Goal: Information Seeking & Learning: Learn about a topic

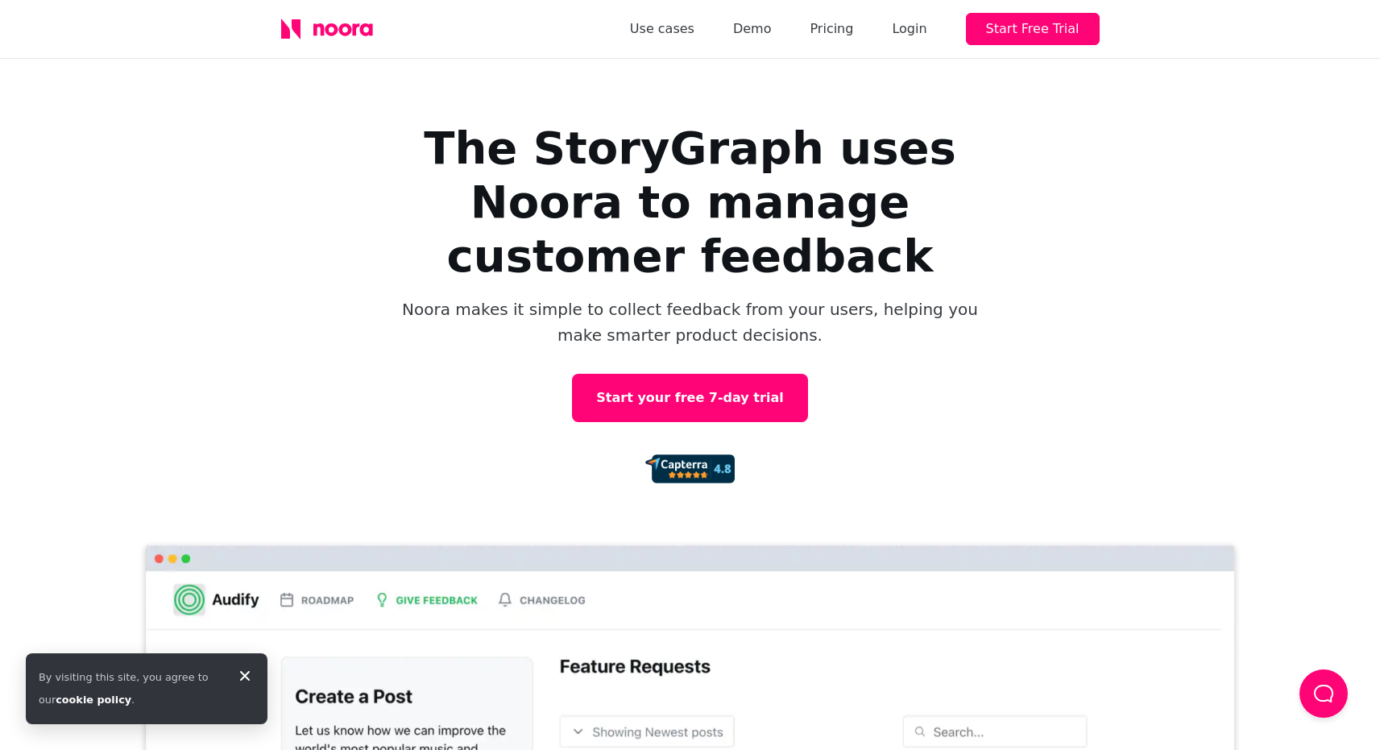
scroll to position [0, 5]
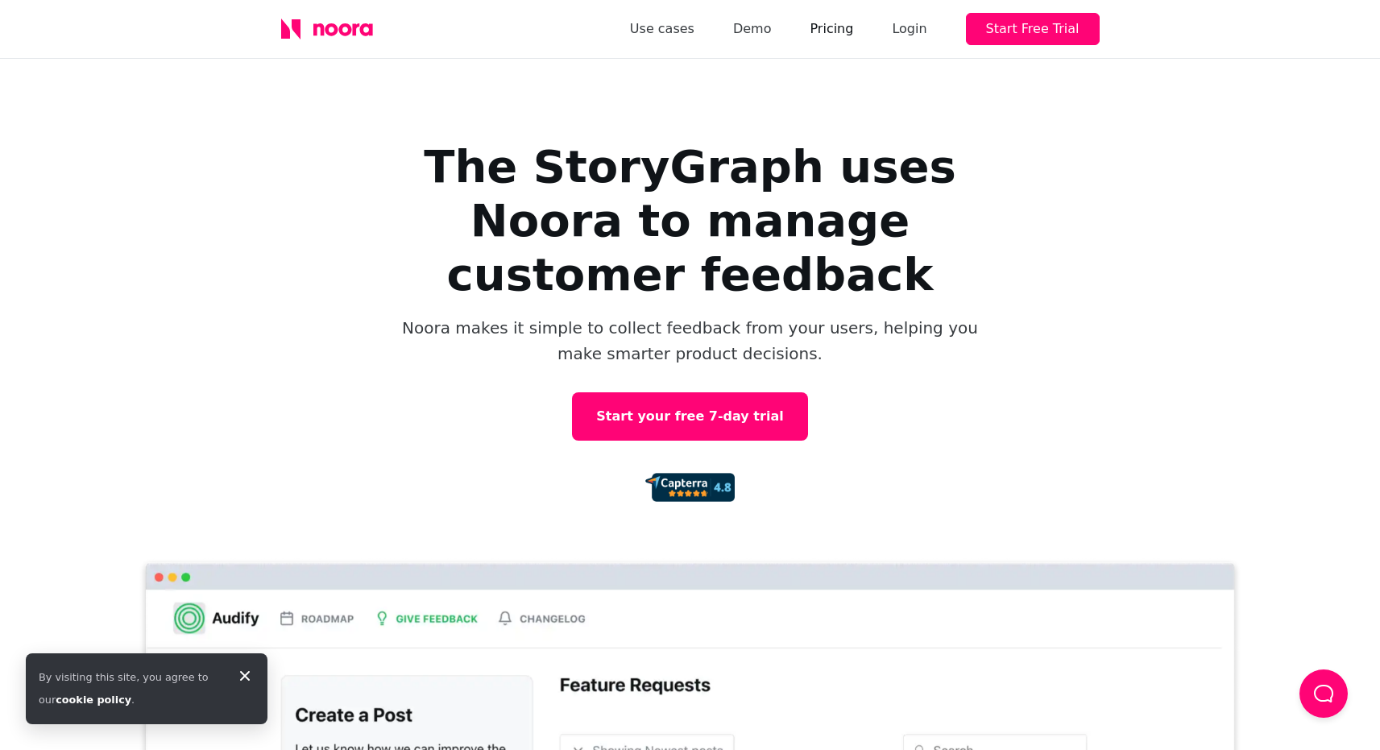
click at [844, 33] on link "Pricing" at bounding box center [832, 29] width 44 height 23
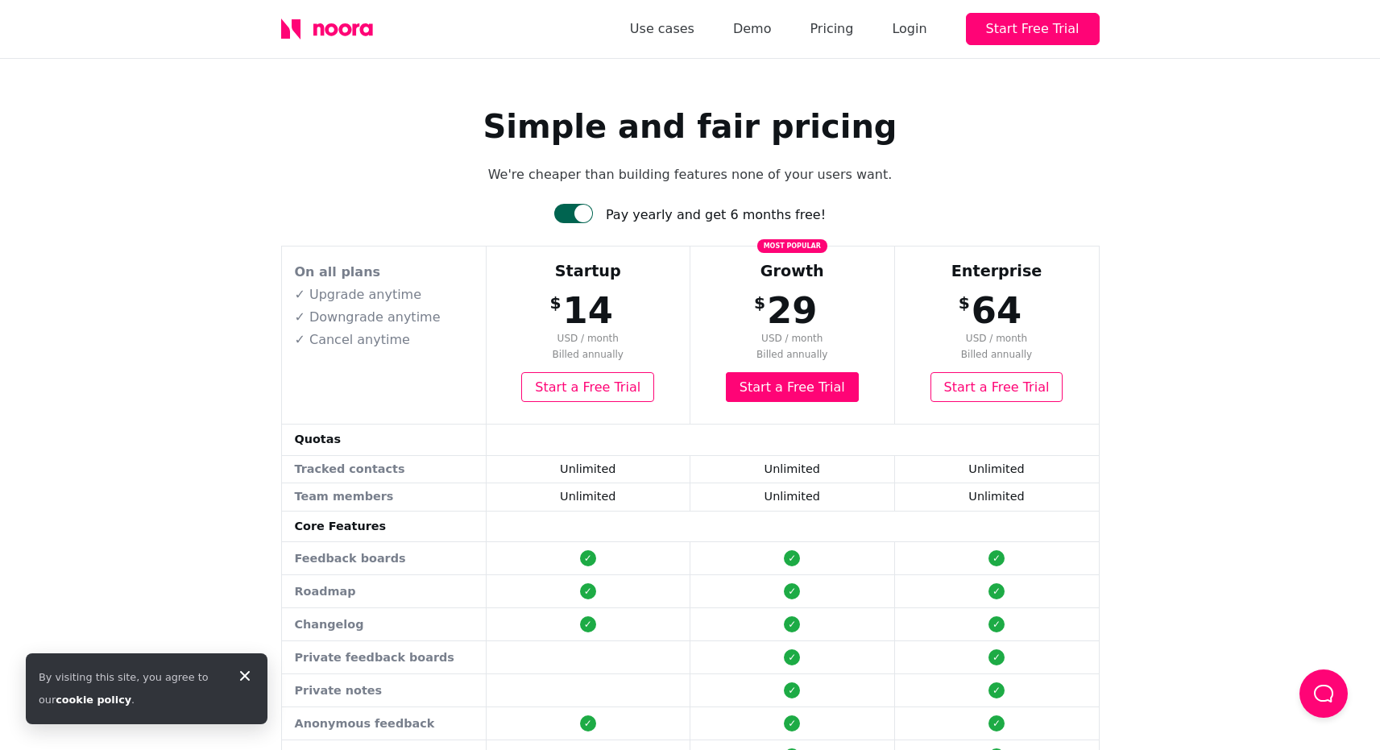
click at [710, 73] on div "Simple and fair pricing We're cheaper than building features none of your users…" at bounding box center [690, 699] width 870 height 1280
click at [342, 39] on div "Use cases Demo Pricing Login Start Free Trial" at bounding box center [690, 29] width 870 height 58
click at [350, 27] on icon at bounding box center [344, 29] width 13 height 13
